Goal: Obtain resource: Obtain resource

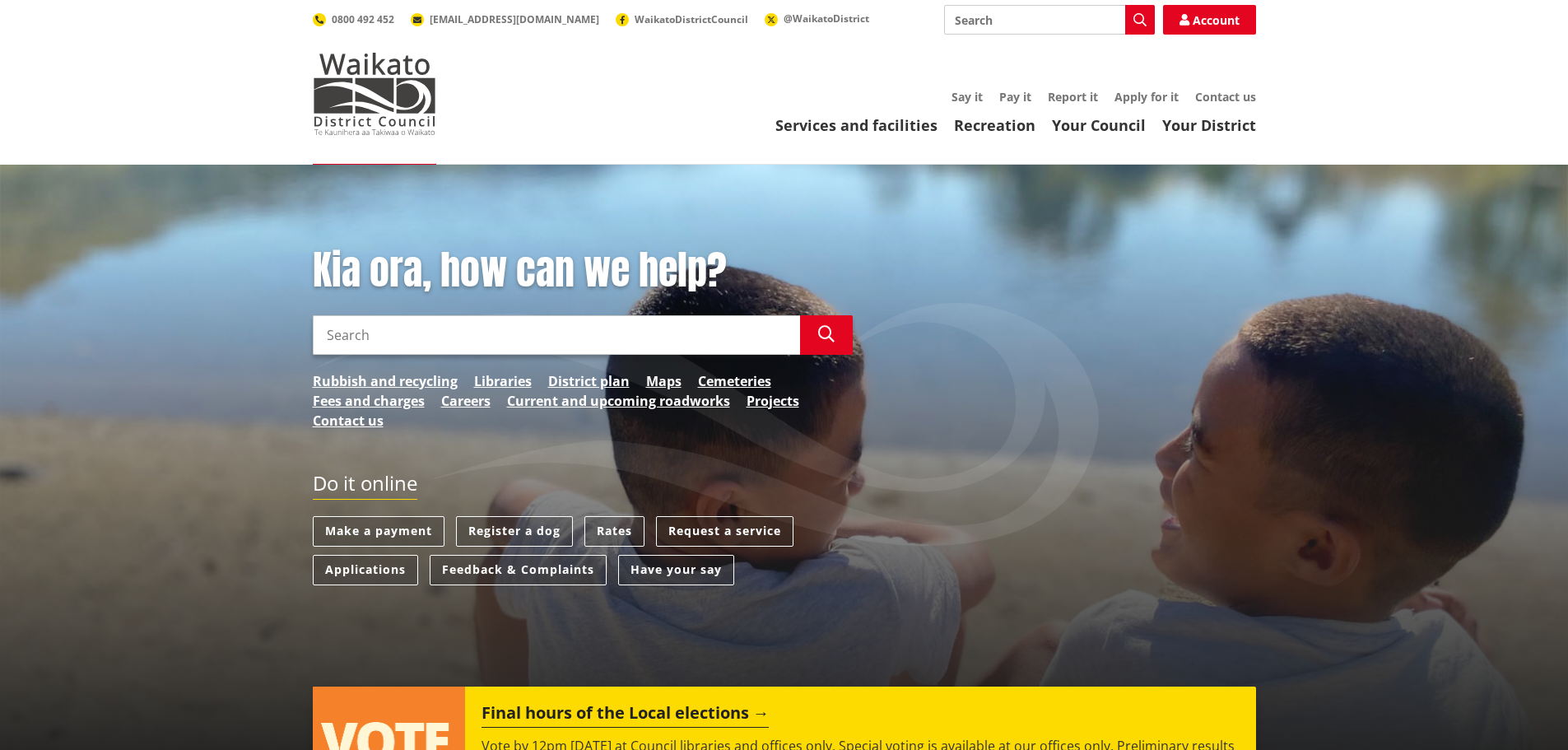
click at [353, 356] on div "Kia ora, how can we help? Search Search Rubbish and recycling Libraries Distric…" at bounding box center [583, 346] width 565 height 200
click at [351, 346] on input "Search" at bounding box center [557, 335] width 487 height 40
type input "property file"
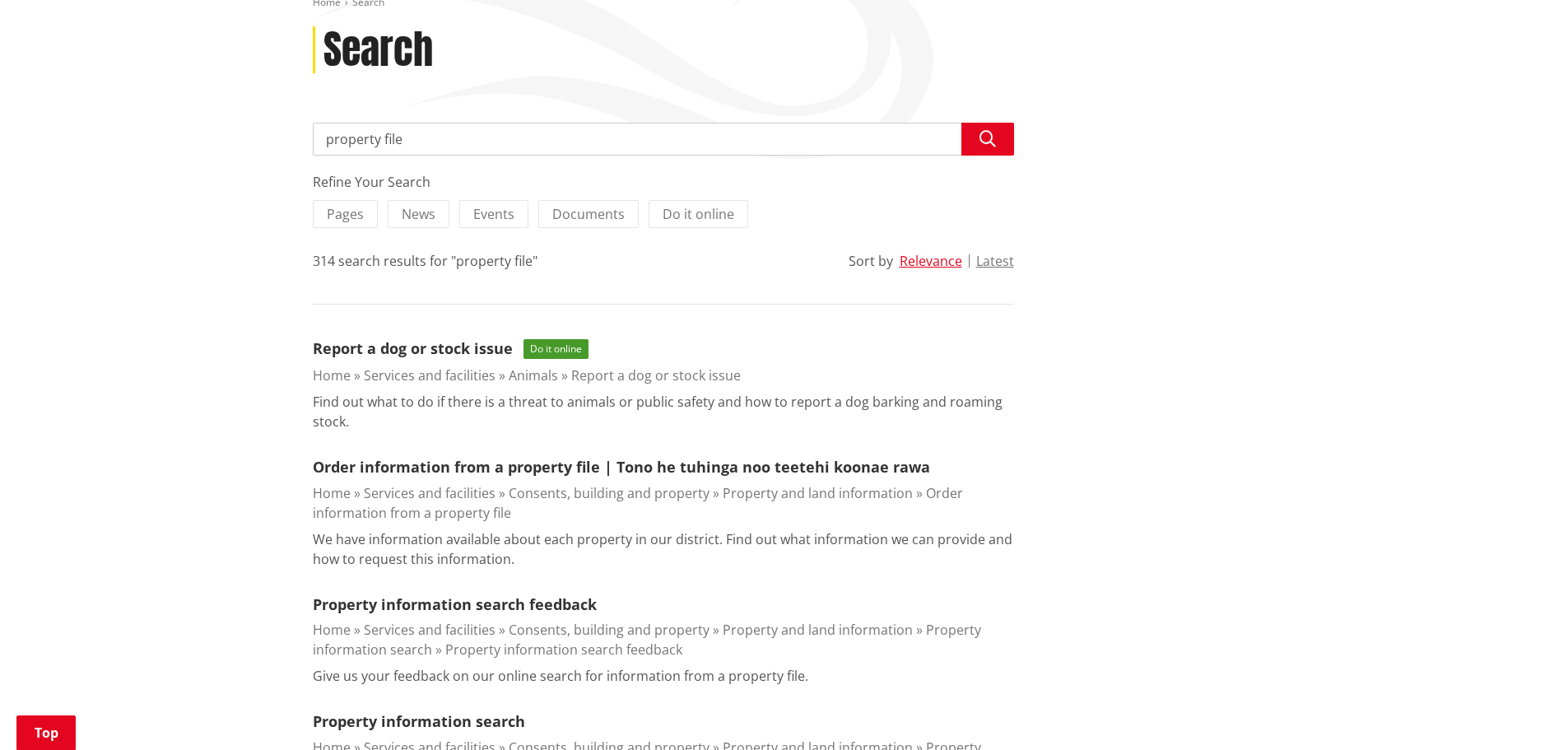
scroll to position [247, 0]
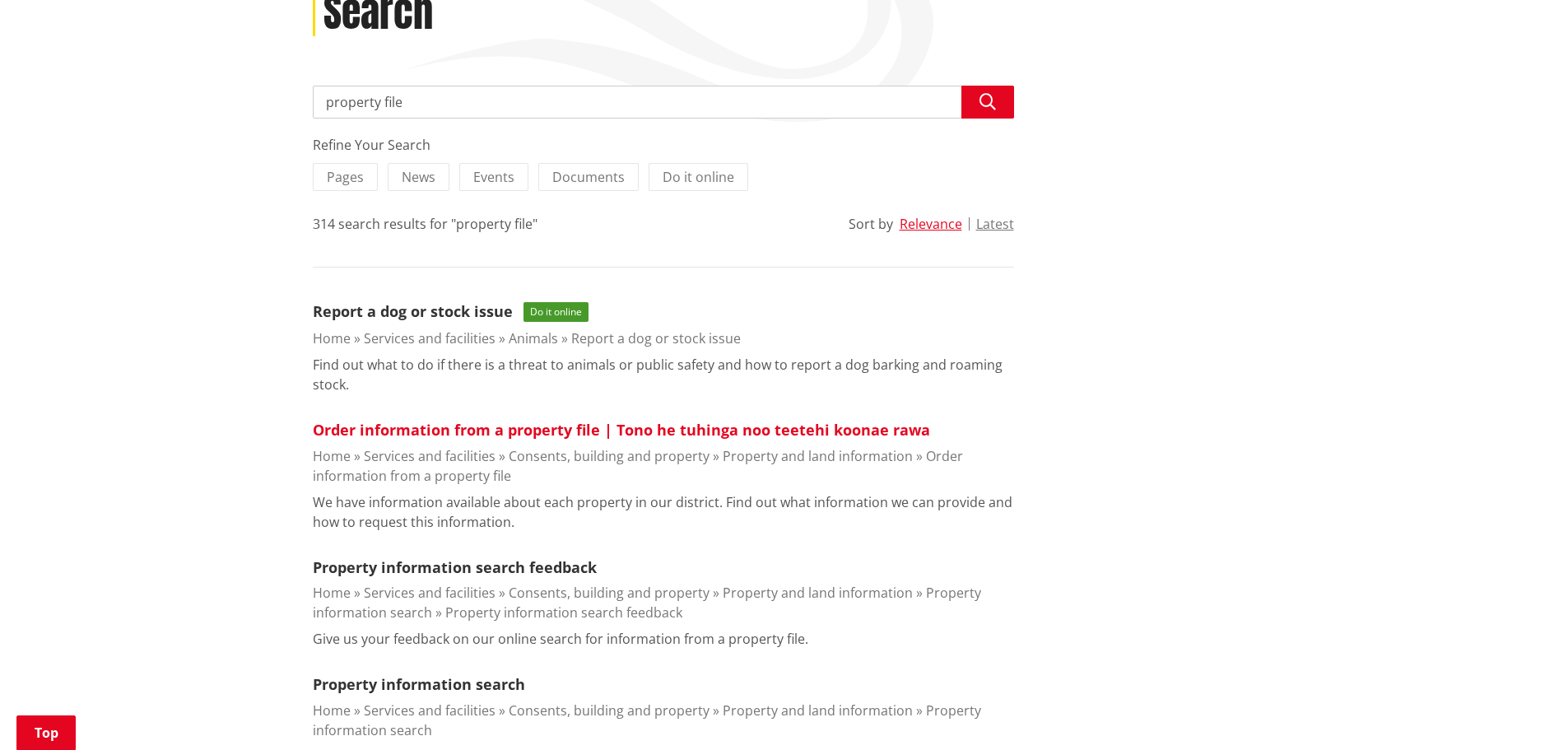
click at [452, 424] on link "Order information from a property file | Tono he tuhinga noo teetehi koonae rawa" at bounding box center [621, 430] width 617 height 20
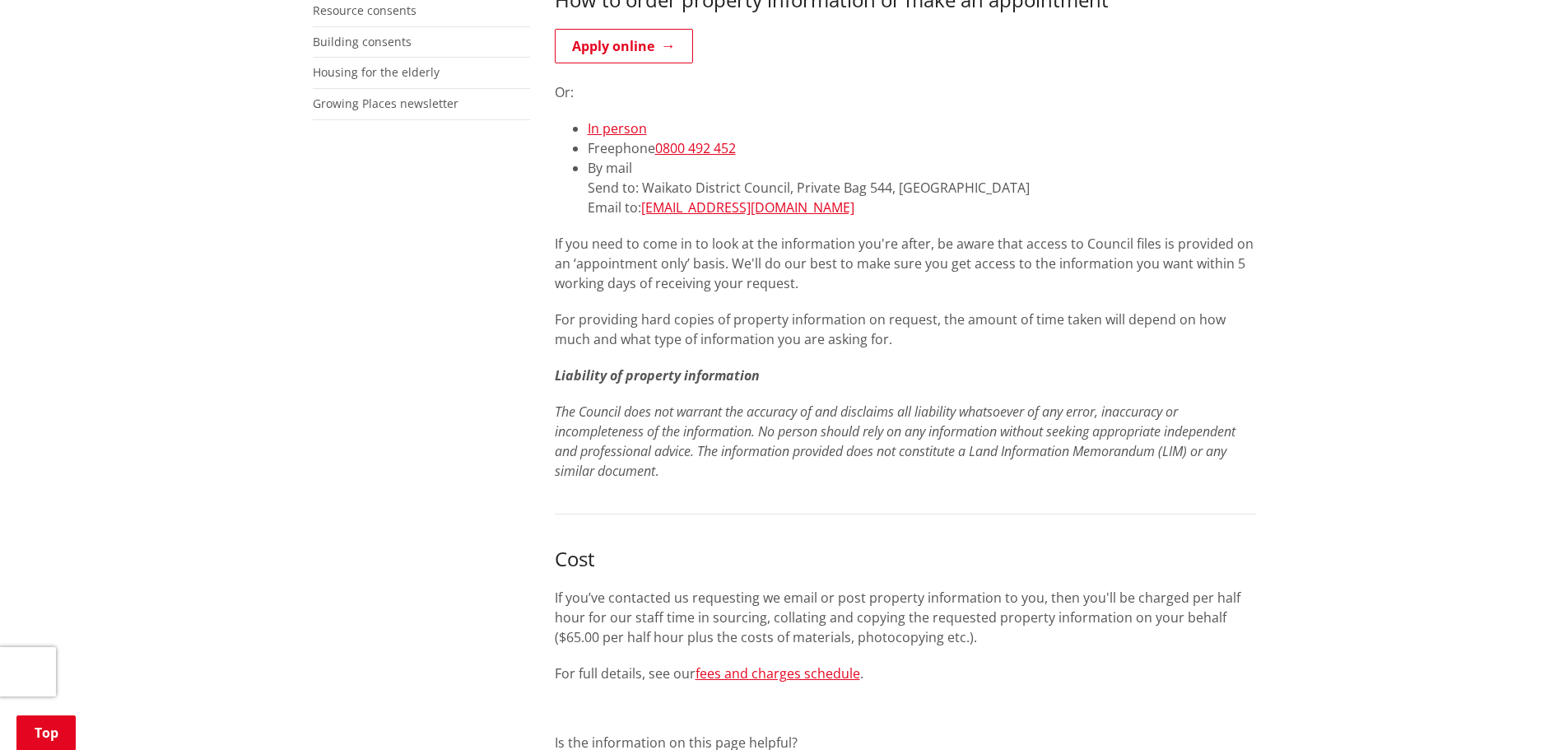
scroll to position [247, 0]
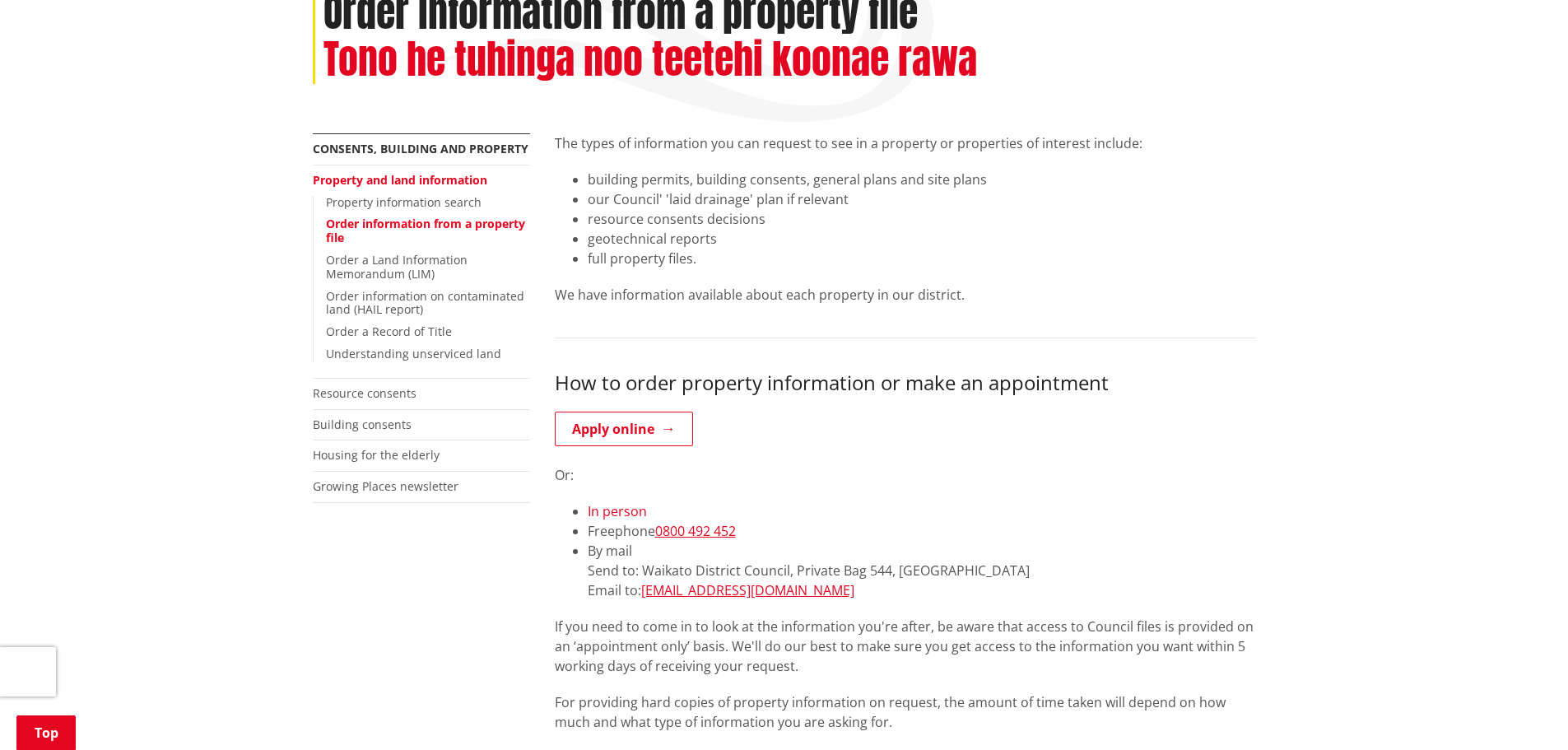
click at [620, 511] on link "In person" at bounding box center [617, 511] width 60 height 18
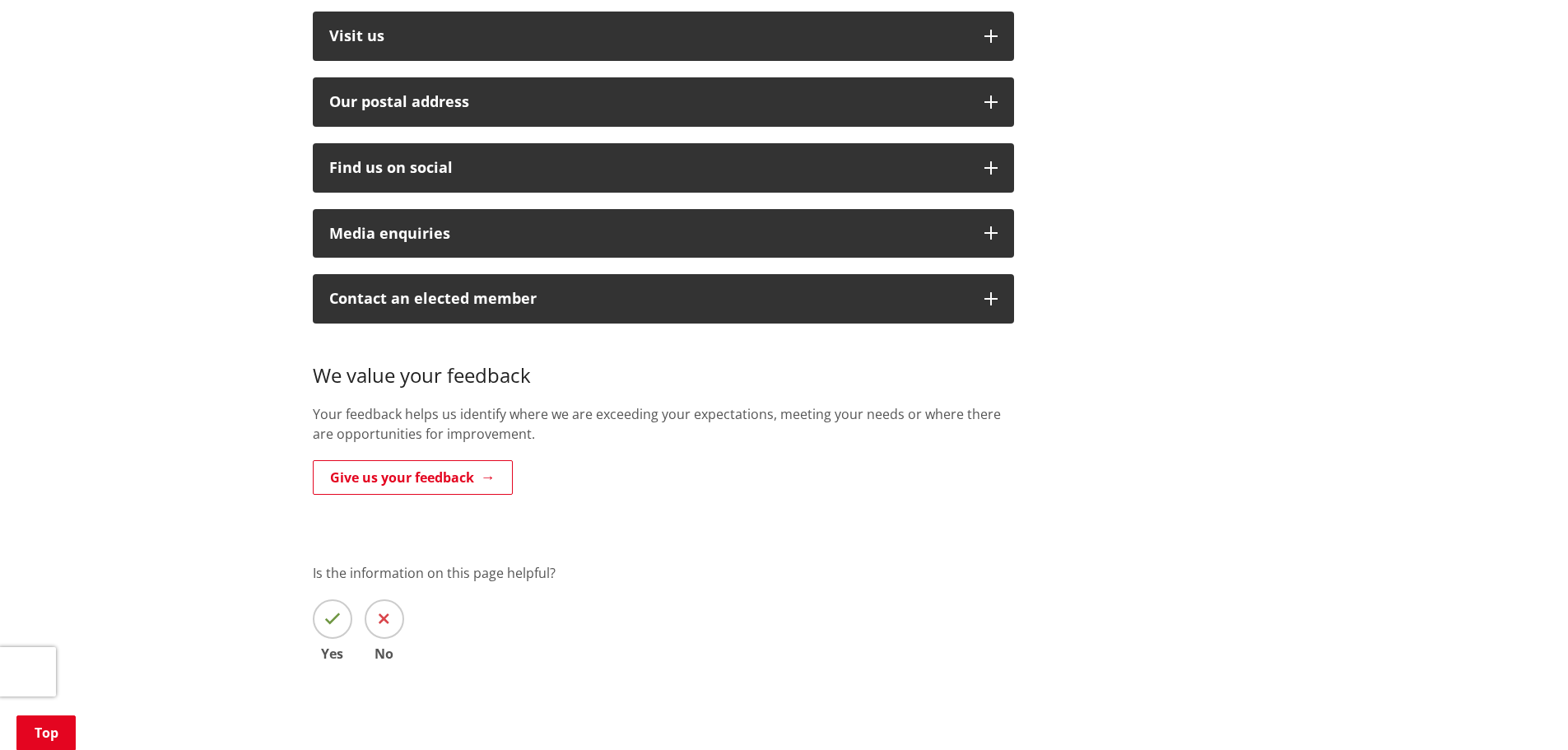
scroll to position [494, 0]
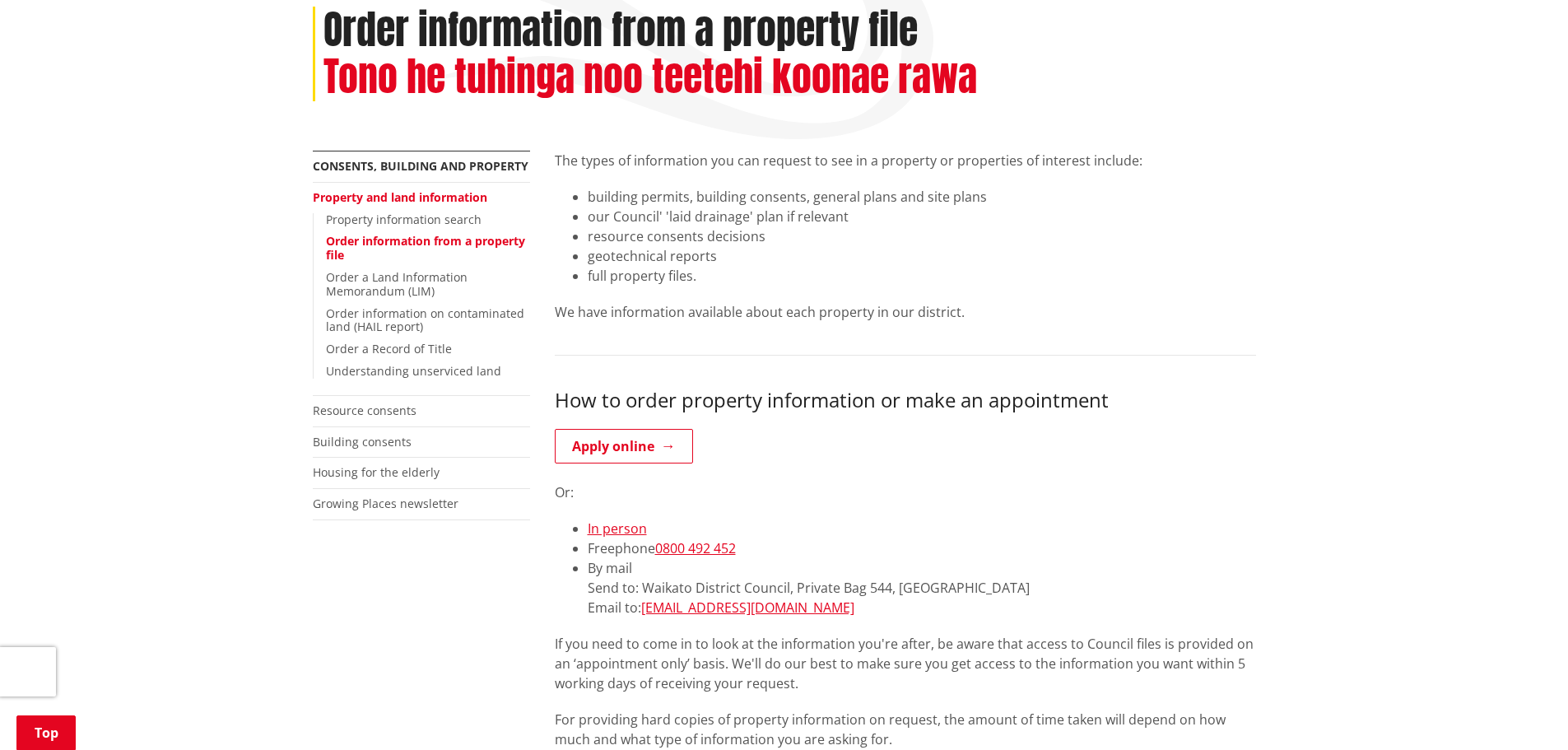
scroll to position [247, 0]
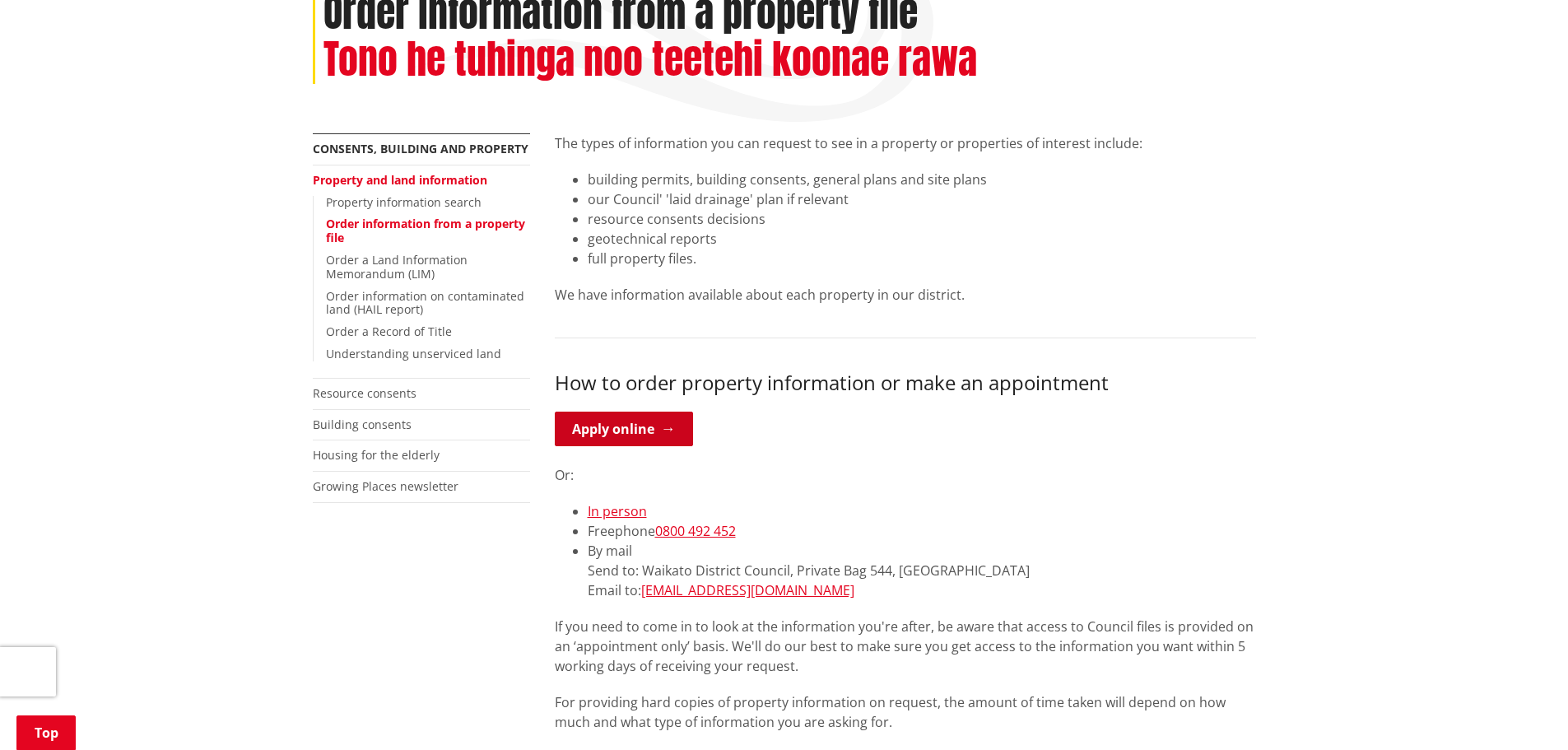
click at [635, 436] on link "Apply online" at bounding box center [623, 429] width 138 height 35
